Goal: Use online tool/utility: Utilize a website feature to perform a specific function

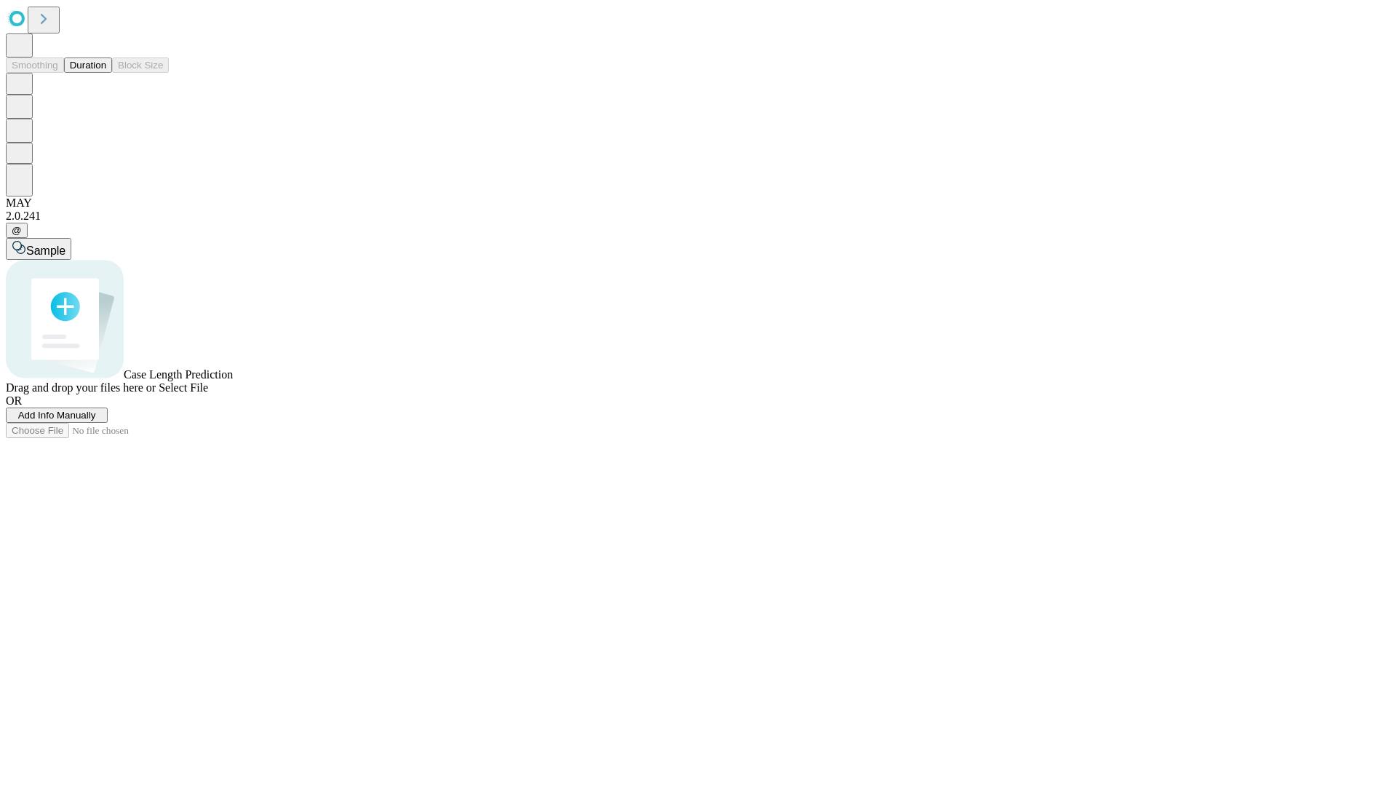
click at [106, 73] on button "Duration" at bounding box center [88, 64] width 48 height 15
click at [96, 420] on span "Add Info Manually" at bounding box center [57, 415] width 78 height 11
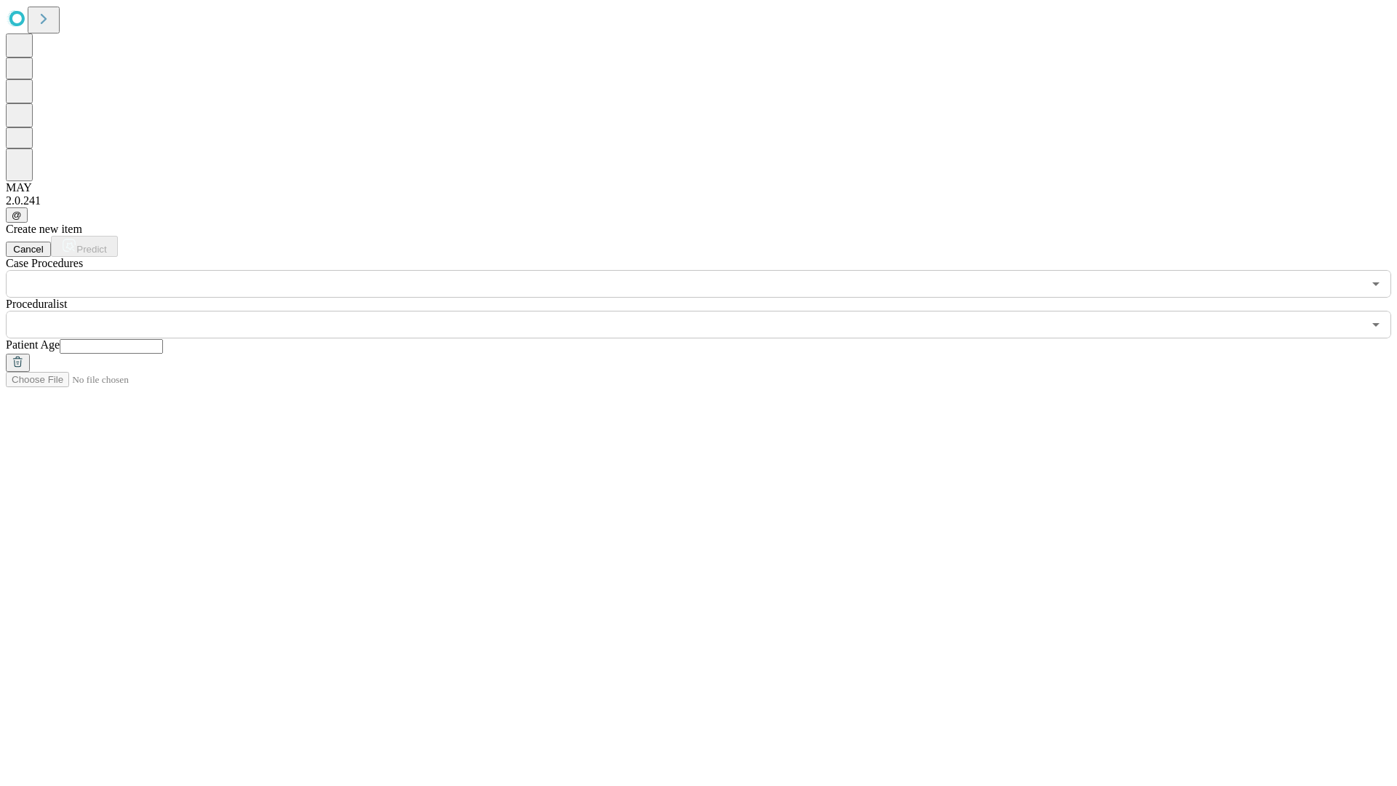
click at [163, 339] on input "text" at bounding box center [111, 346] width 103 height 15
type input "**"
click at [709, 311] on input "text" at bounding box center [684, 325] width 1357 height 28
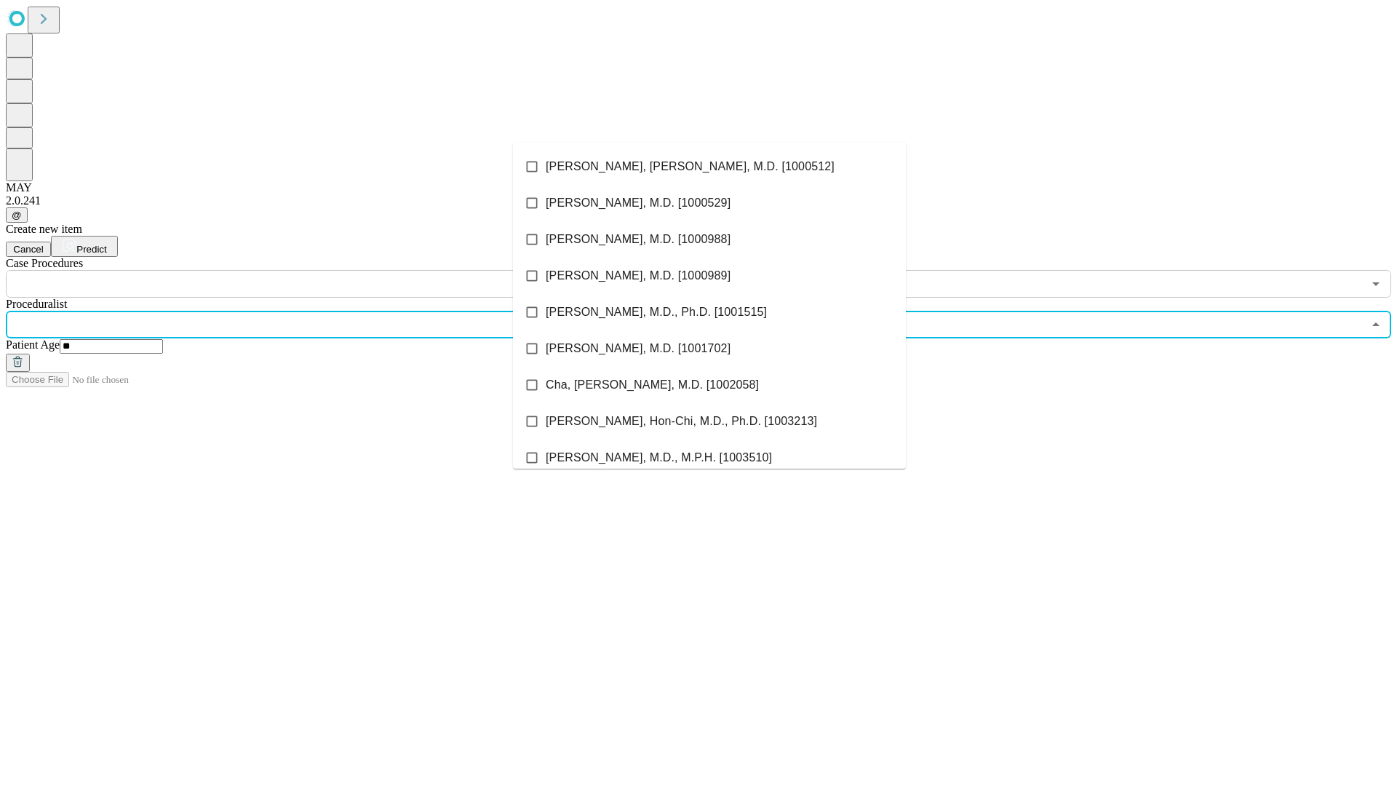
click at [709, 167] on li "[PERSON_NAME], [PERSON_NAME], M.D. [1000512]" at bounding box center [709, 166] width 393 height 36
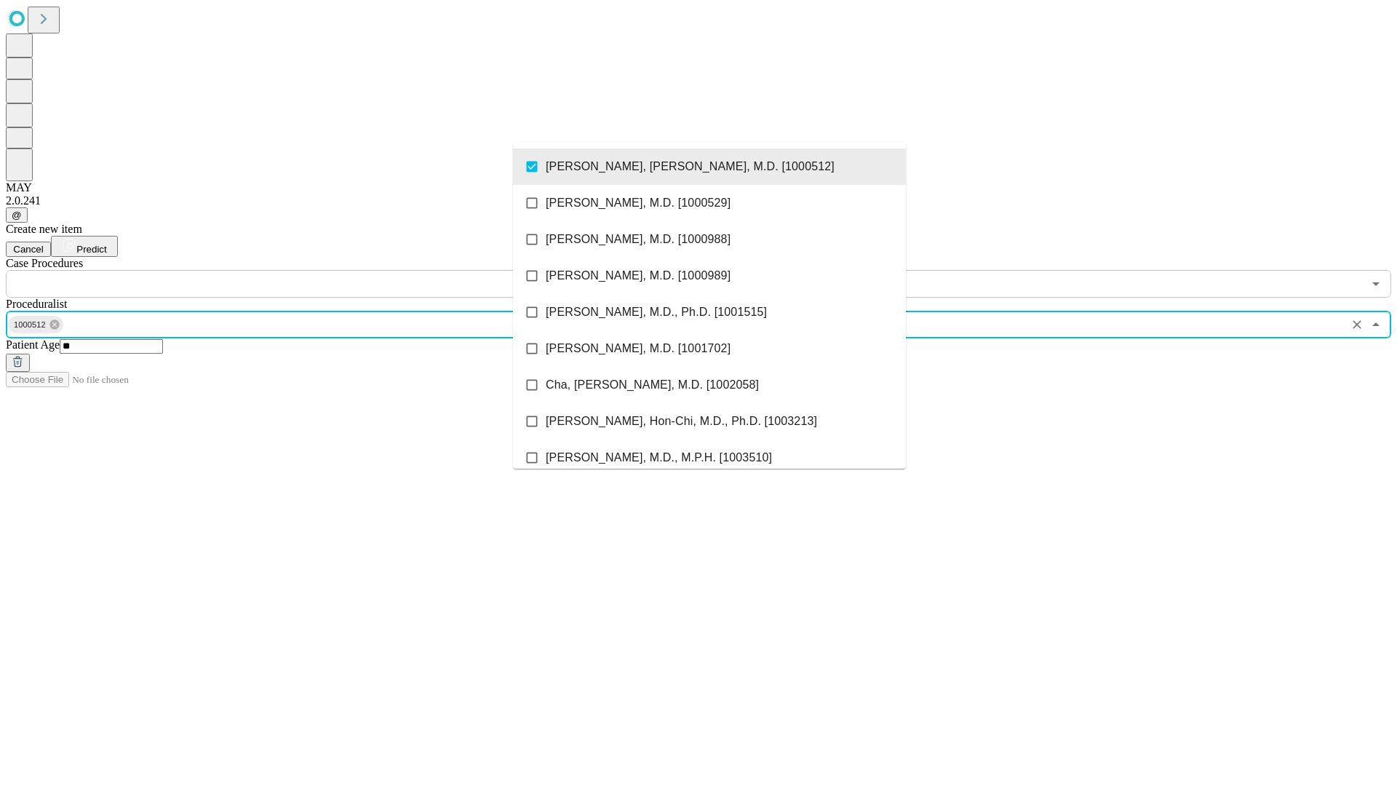
click at [306, 270] on input "text" at bounding box center [684, 284] width 1357 height 28
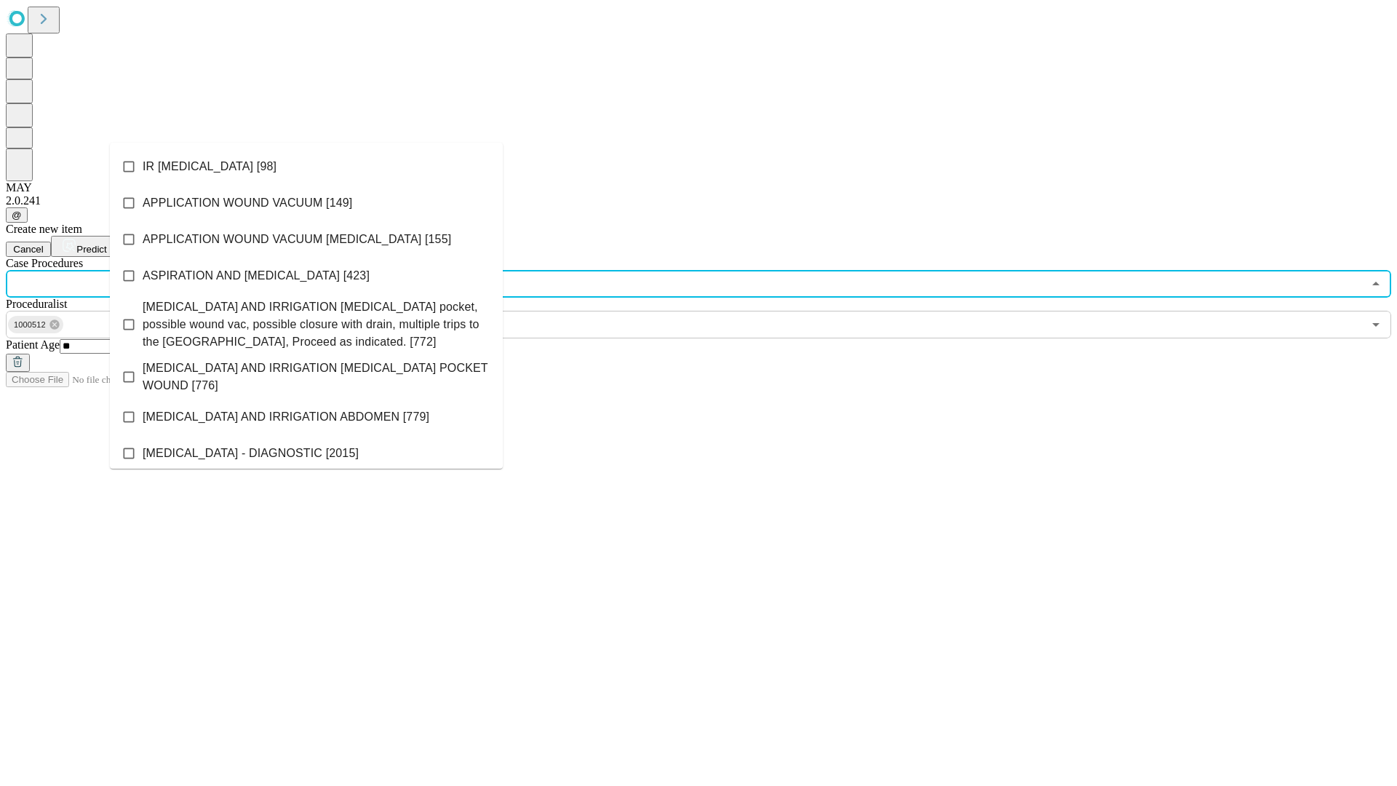
click at [306, 167] on li "IR [MEDICAL_DATA] [98]" at bounding box center [306, 166] width 393 height 36
click at [106, 244] on span "Predict" at bounding box center [91, 249] width 30 height 11
